Goal: Task Accomplishment & Management: Use online tool/utility

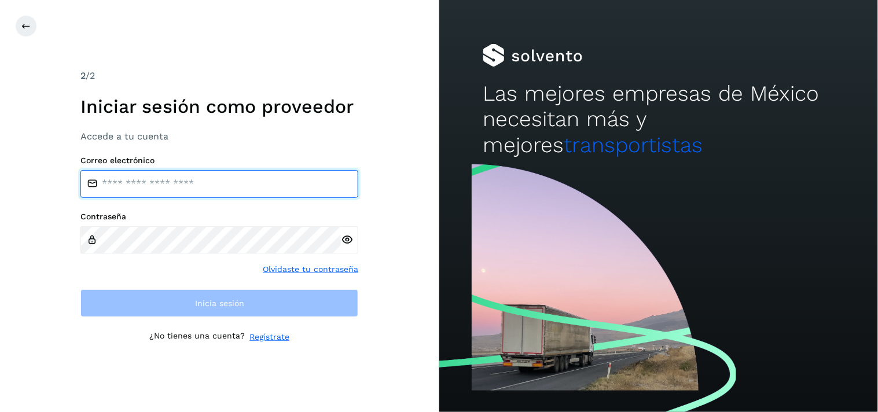
type input "**********"
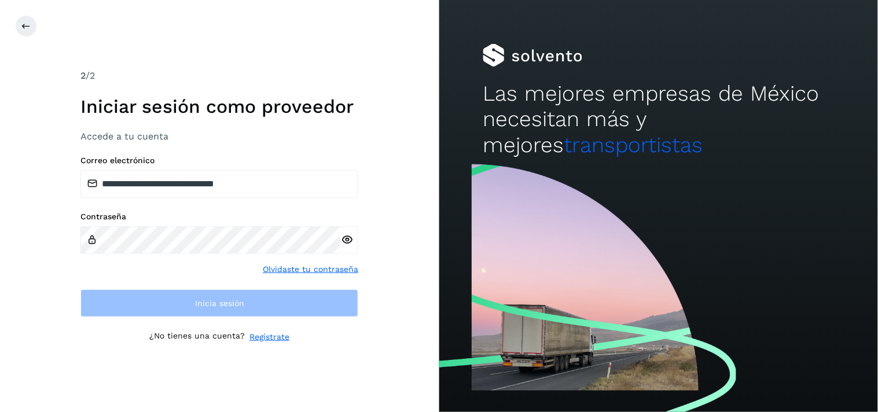
click at [278, 198] on div "**********" at bounding box center [219, 237] width 278 height 162
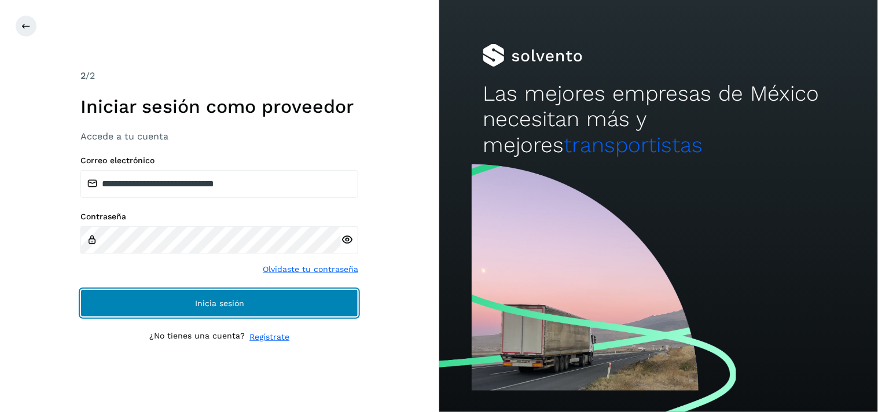
click at [262, 302] on button "Inicia sesión" at bounding box center [219, 303] width 278 height 28
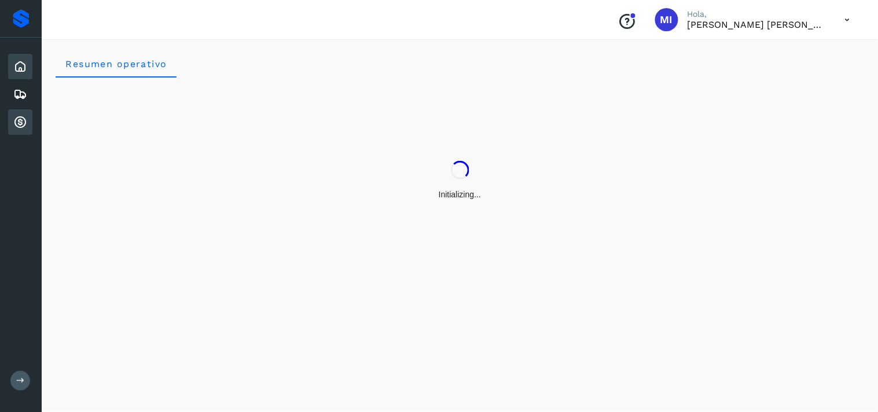
click at [16, 115] on icon at bounding box center [20, 122] width 14 height 14
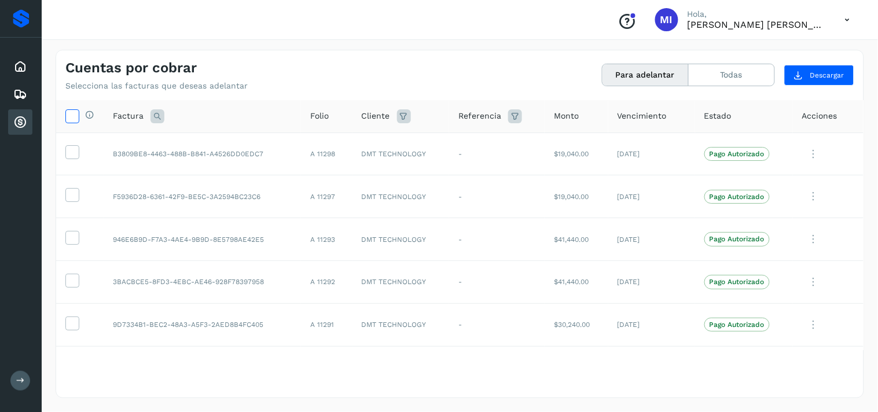
click at [67, 118] on icon at bounding box center [72, 115] width 12 height 12
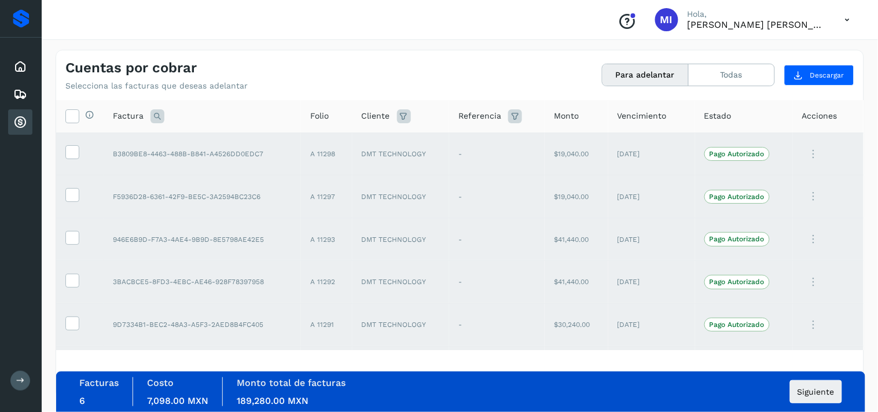
scroll to position [39, 0]
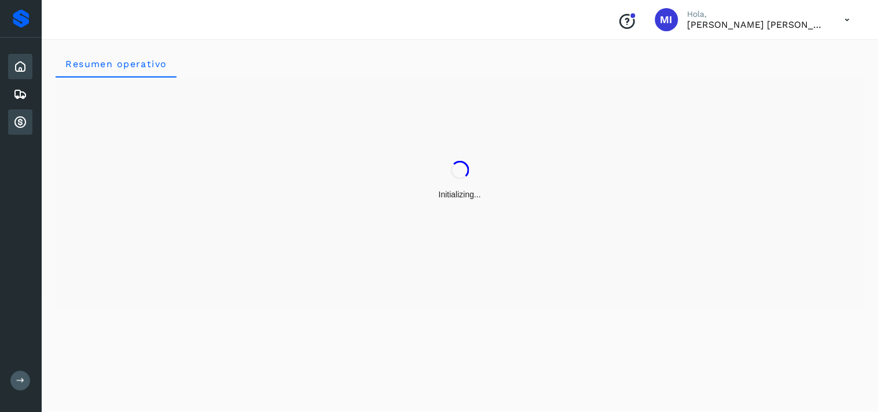
click at [16, 127] on div "Cuentas por cobrar" at bounding box center [20, 121] width 24 height 25
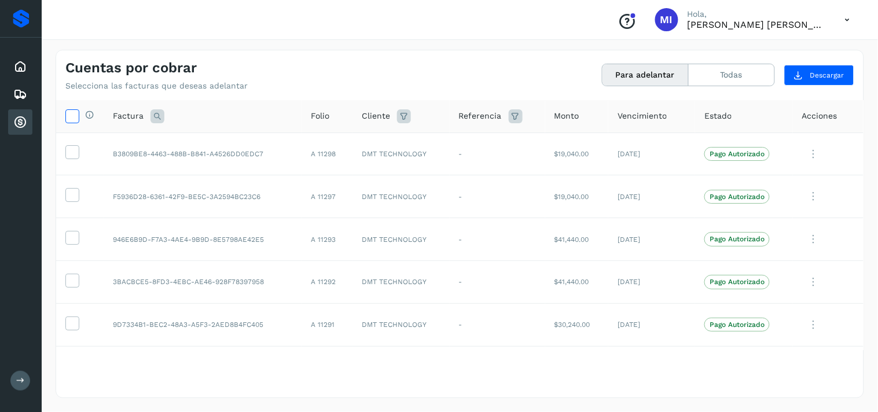
click at [74, 117] on icon at bounding box center [72, 115] width 12 height 12
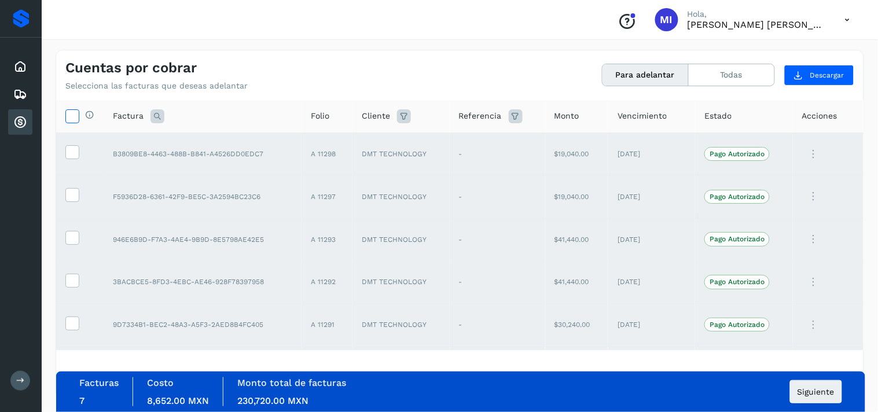
click at [73, 117] on icon at bounding box center [72, 115] width 12 height 12
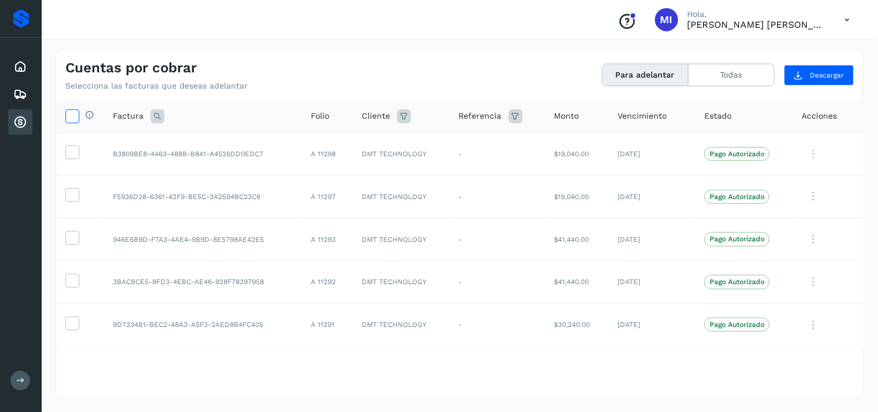
click at [76, 109] on icon at bounding box center [72, 115] width 12 height 12
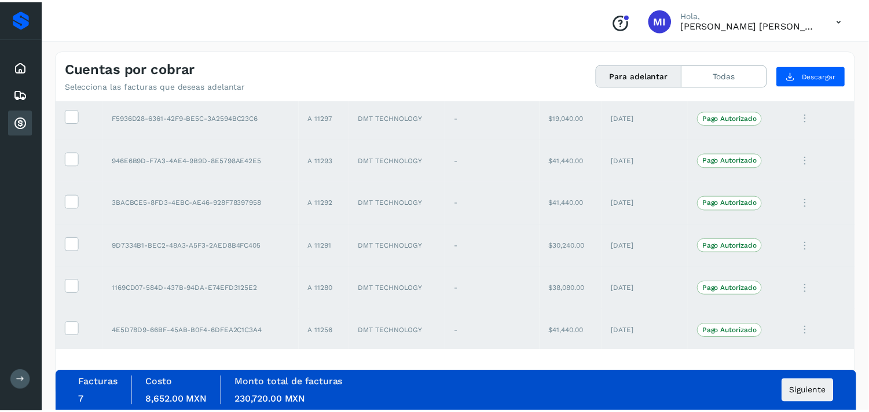
scroll to position [82, 0]
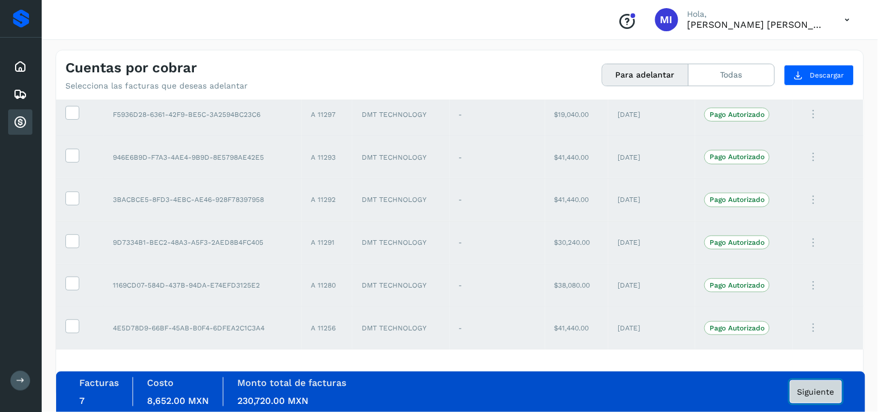
click at [816, 388] on span "Siguiente" at bounding box center [816, 392] width 37 height 8
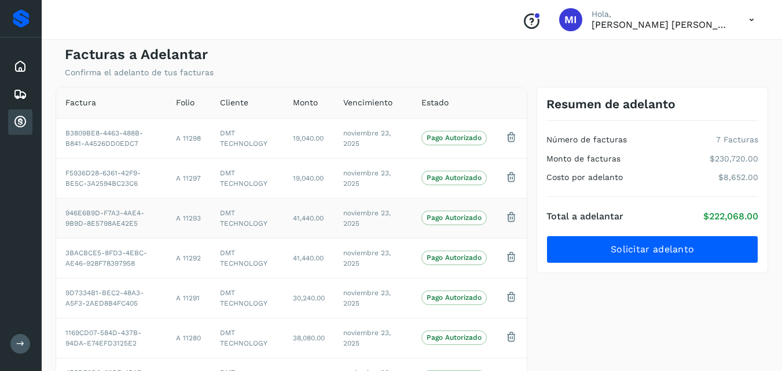
scroll to position [85, 0]
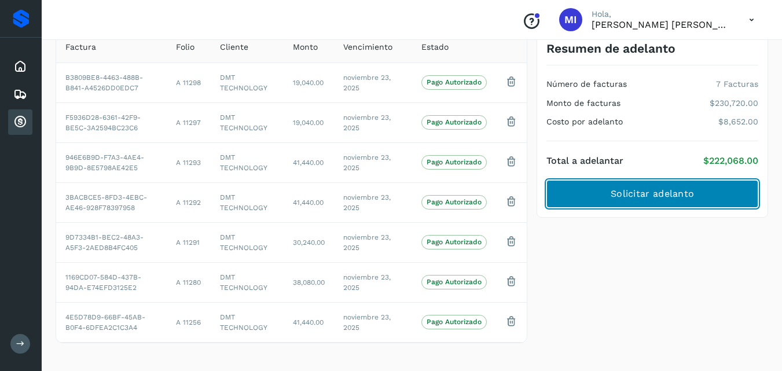
click at [677, 204] on button "Solicitar adelanto" at bounding box center [652, 194] width 212 height 28
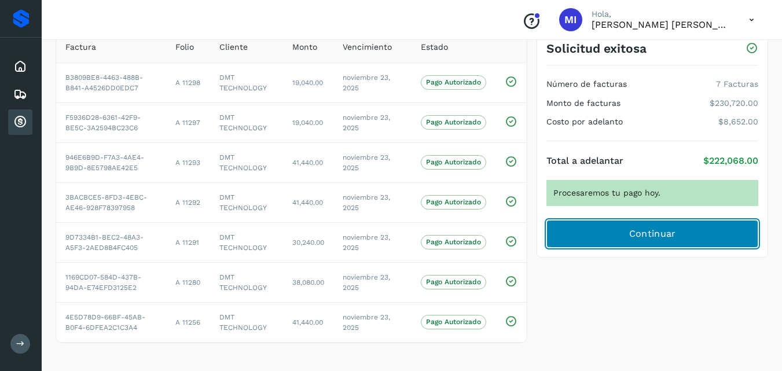
click at [584, 228] on button "Continuar" at bounding box center [652, 234] width 212 height 28
